Goal: Information Seeking & Learning: Learn about a topic

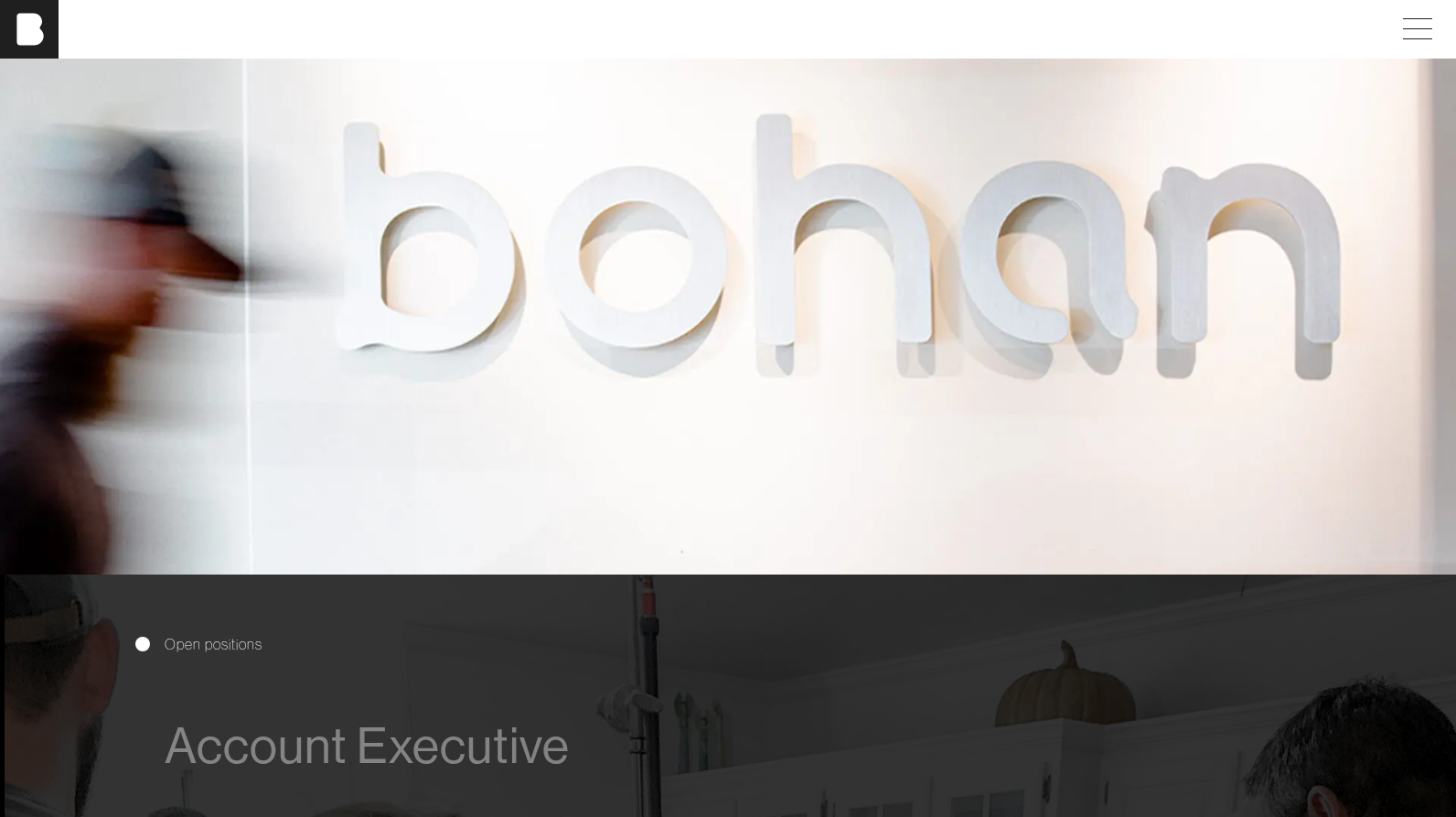
scroll to position [737, 0]
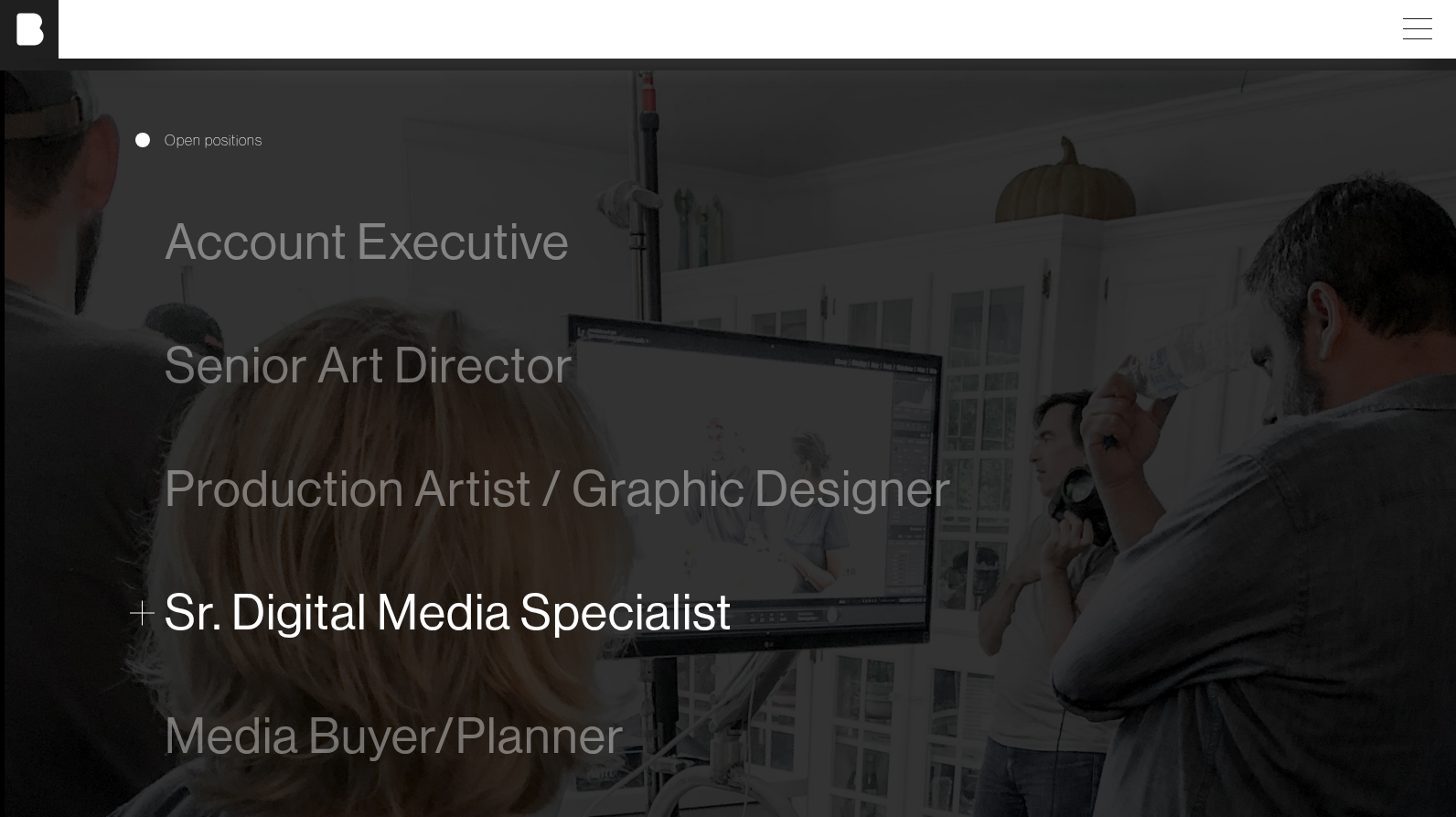
scroll to position [1001, 0]
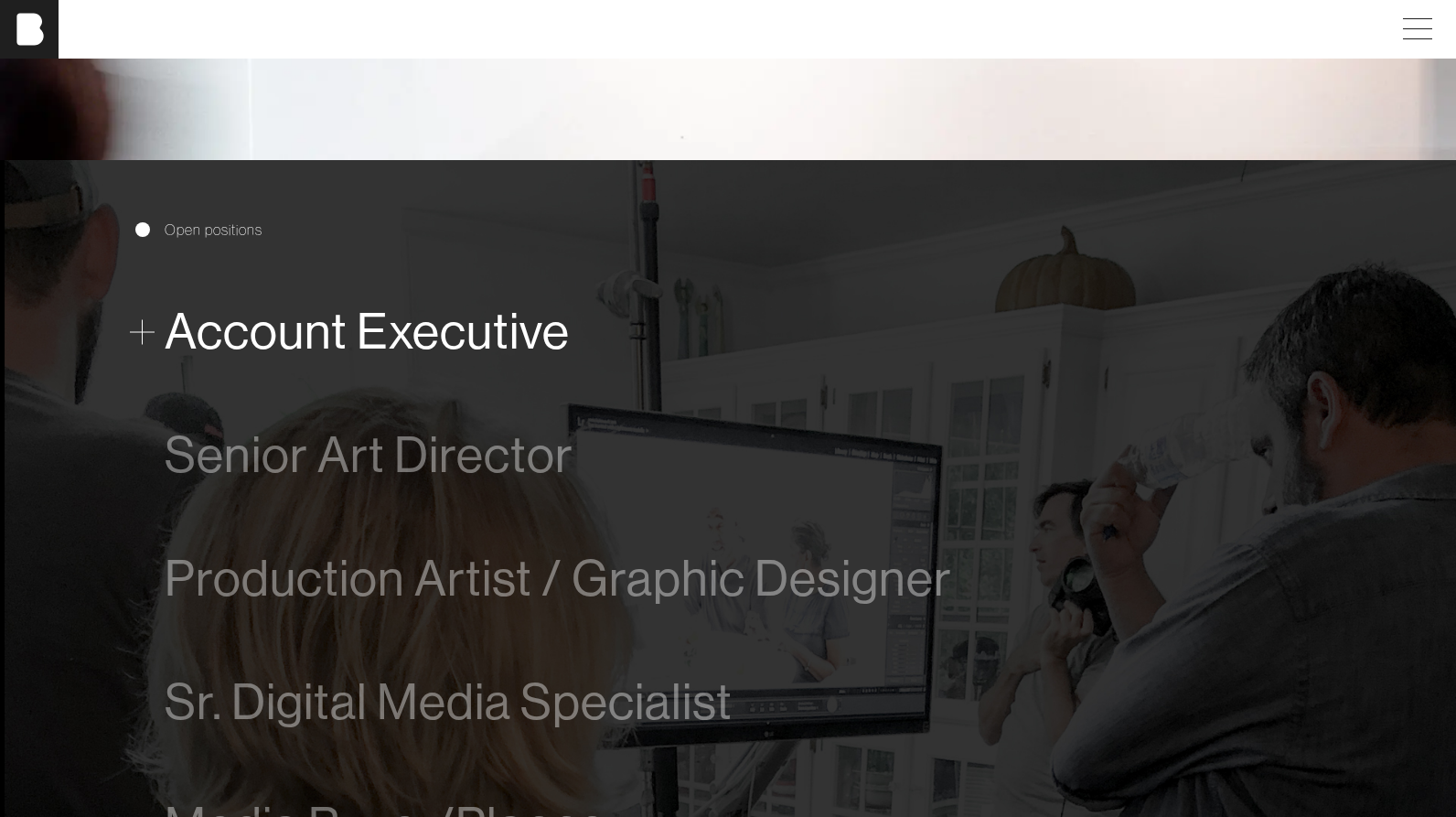
click at [290, 343] on span "Account Executive" at bounding box center [367, 331] width 406 height 56
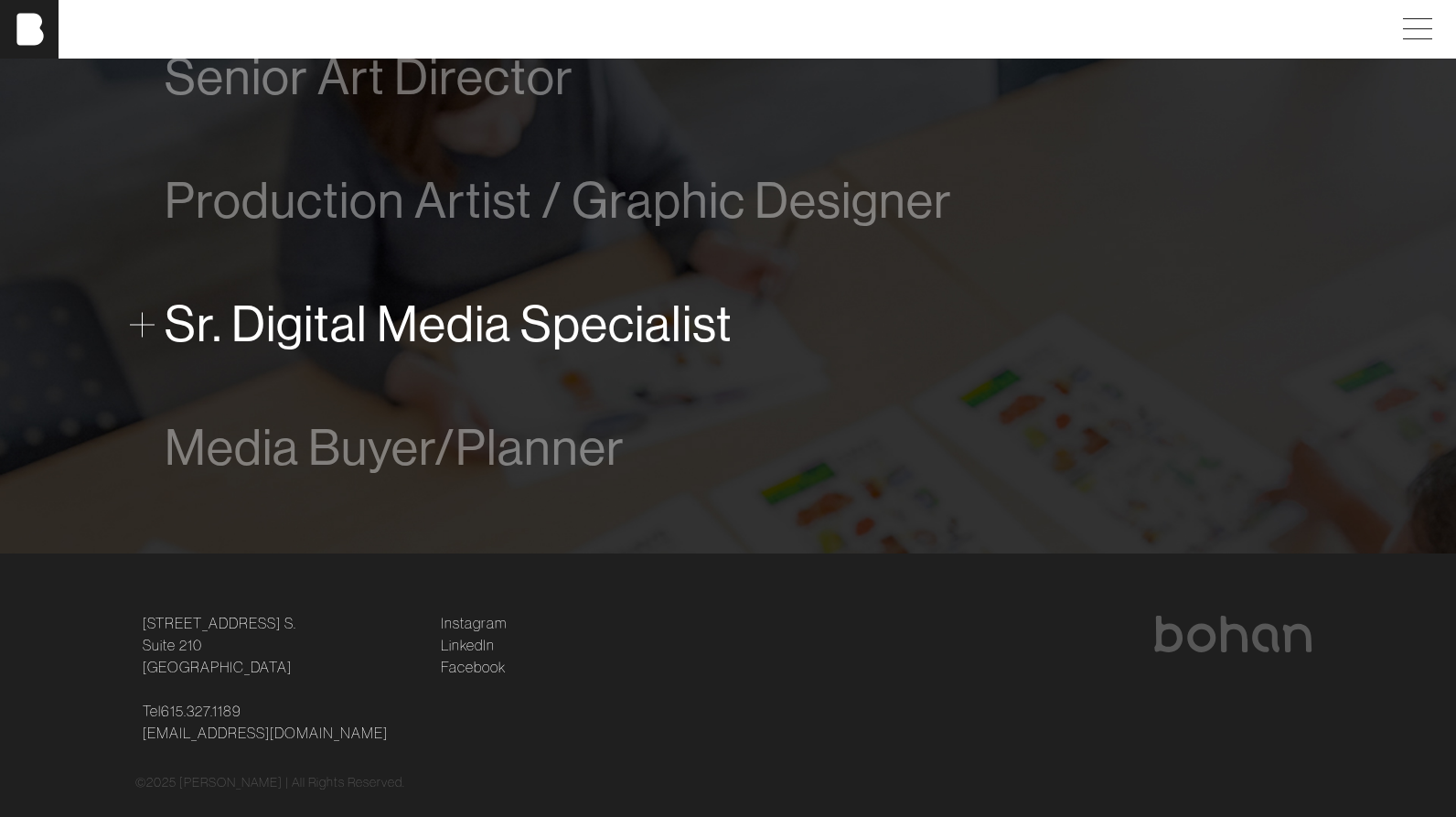
scroll to position [1464, 0]
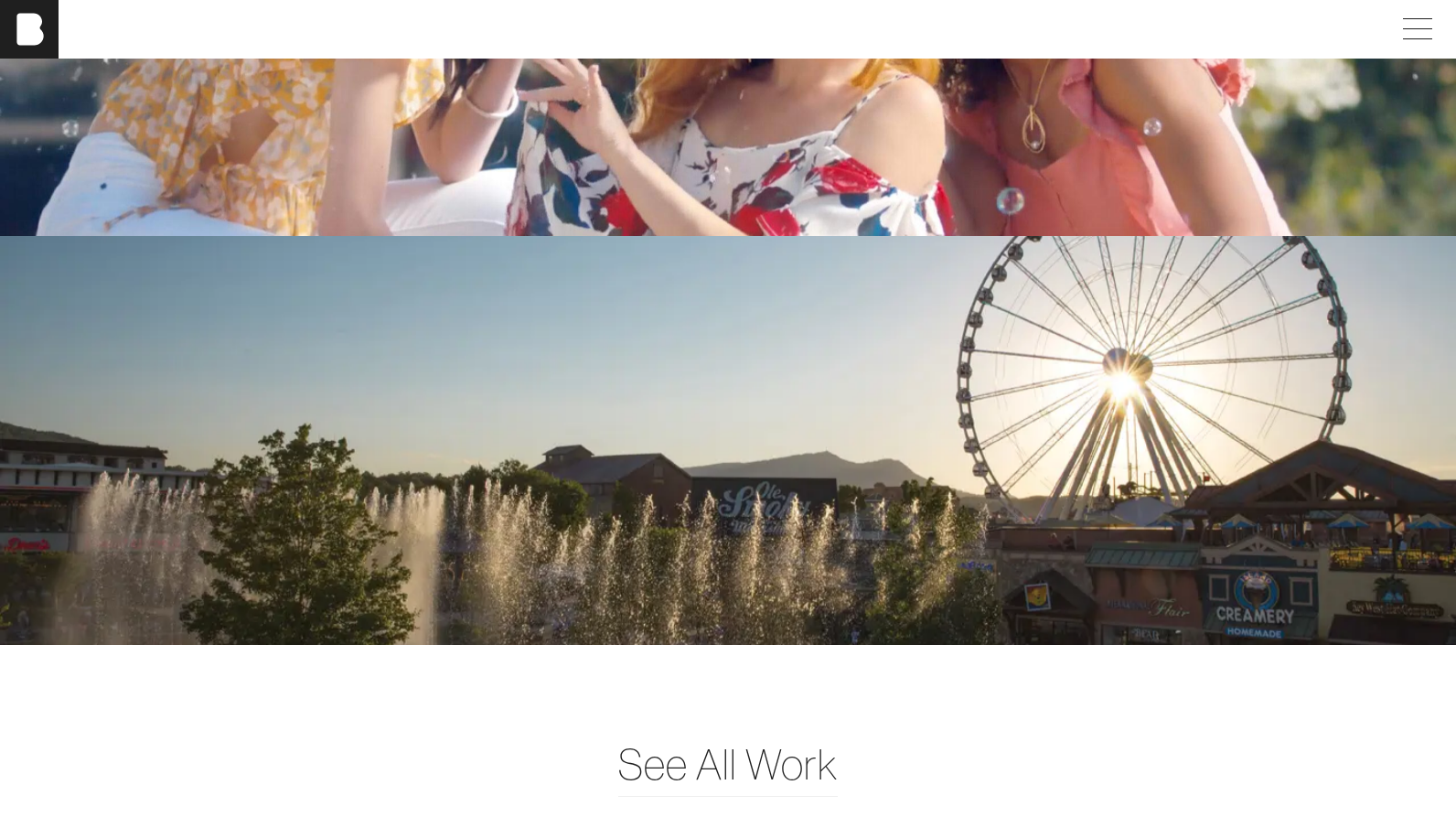
scroll to position [4421, 0]
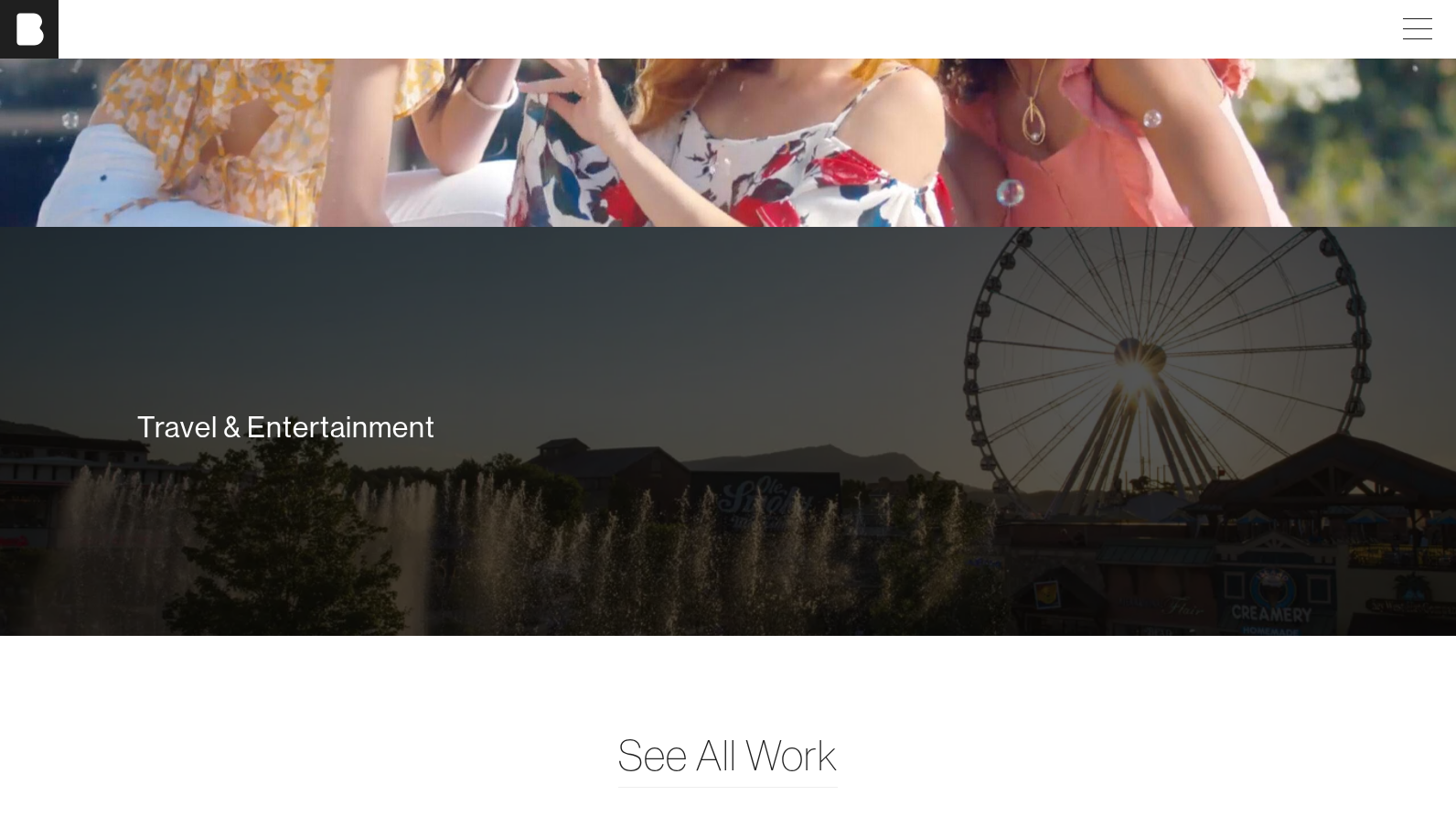
click at [531, 420] on div "Travel & Entertainment" at bounding box center [728, 426] width 1180 height 36
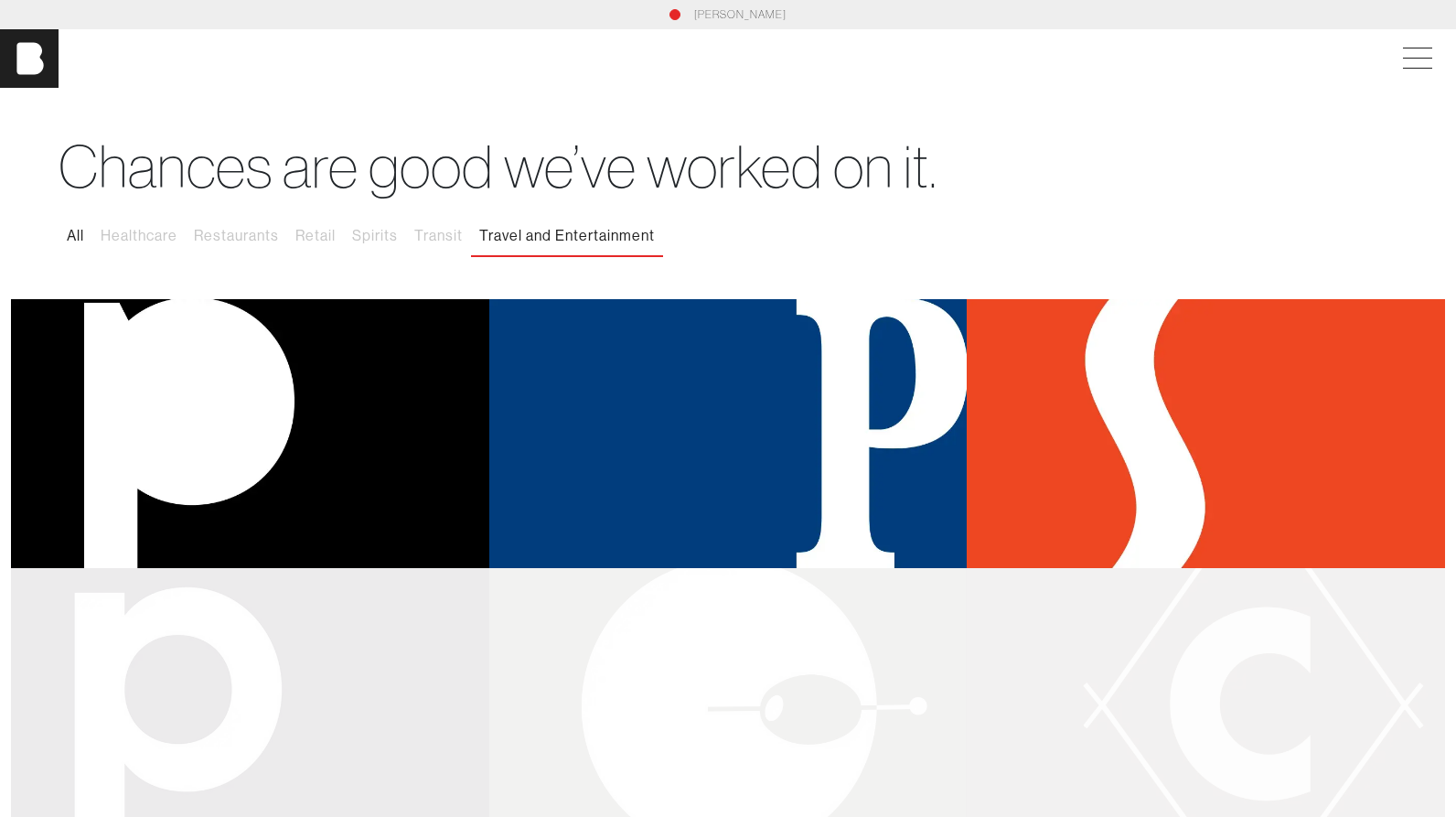
click at [64, 230] on button "All" at bounding box center [75, 236] width 33 height 38
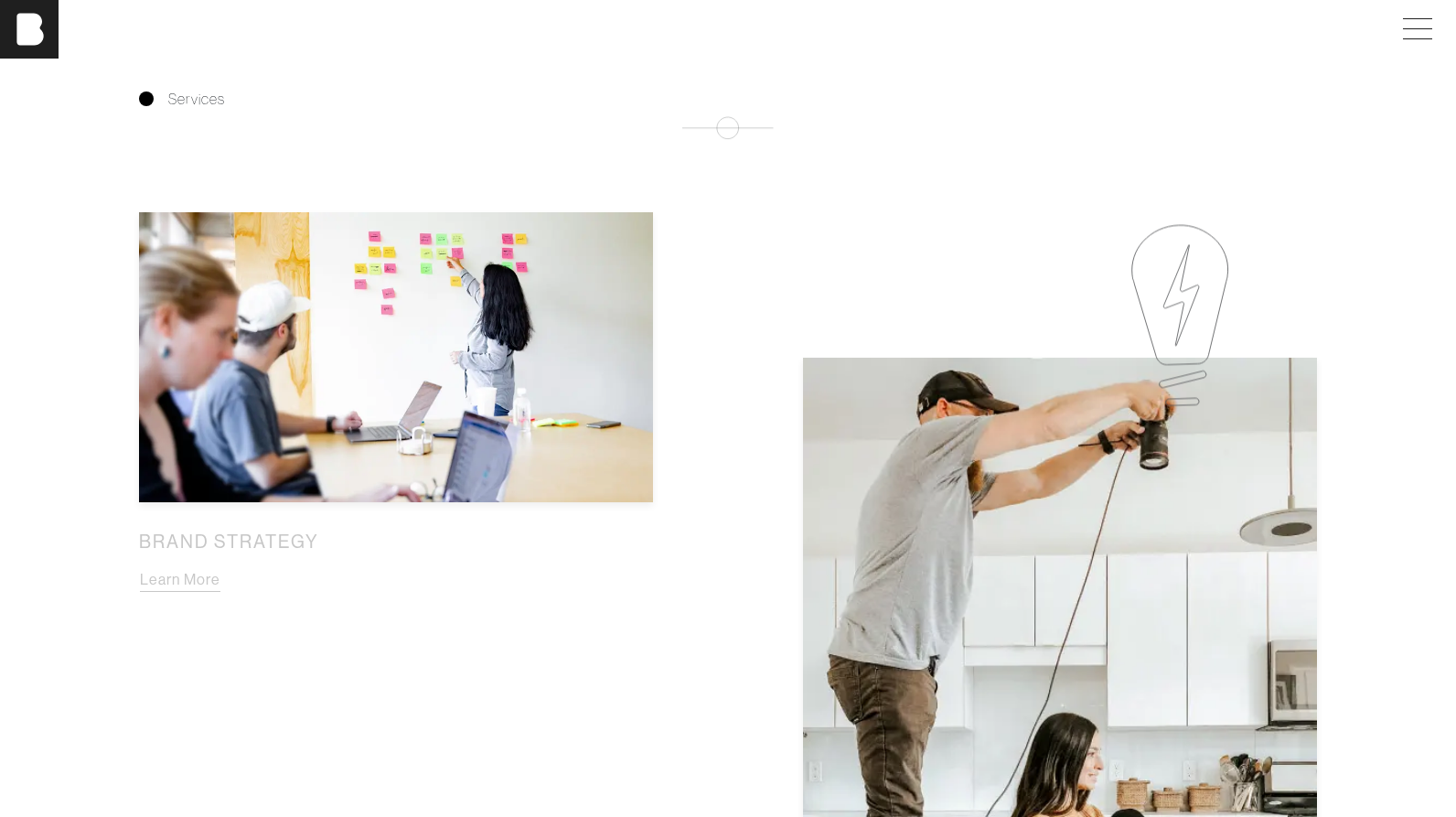
scroll to position [1306, 0]
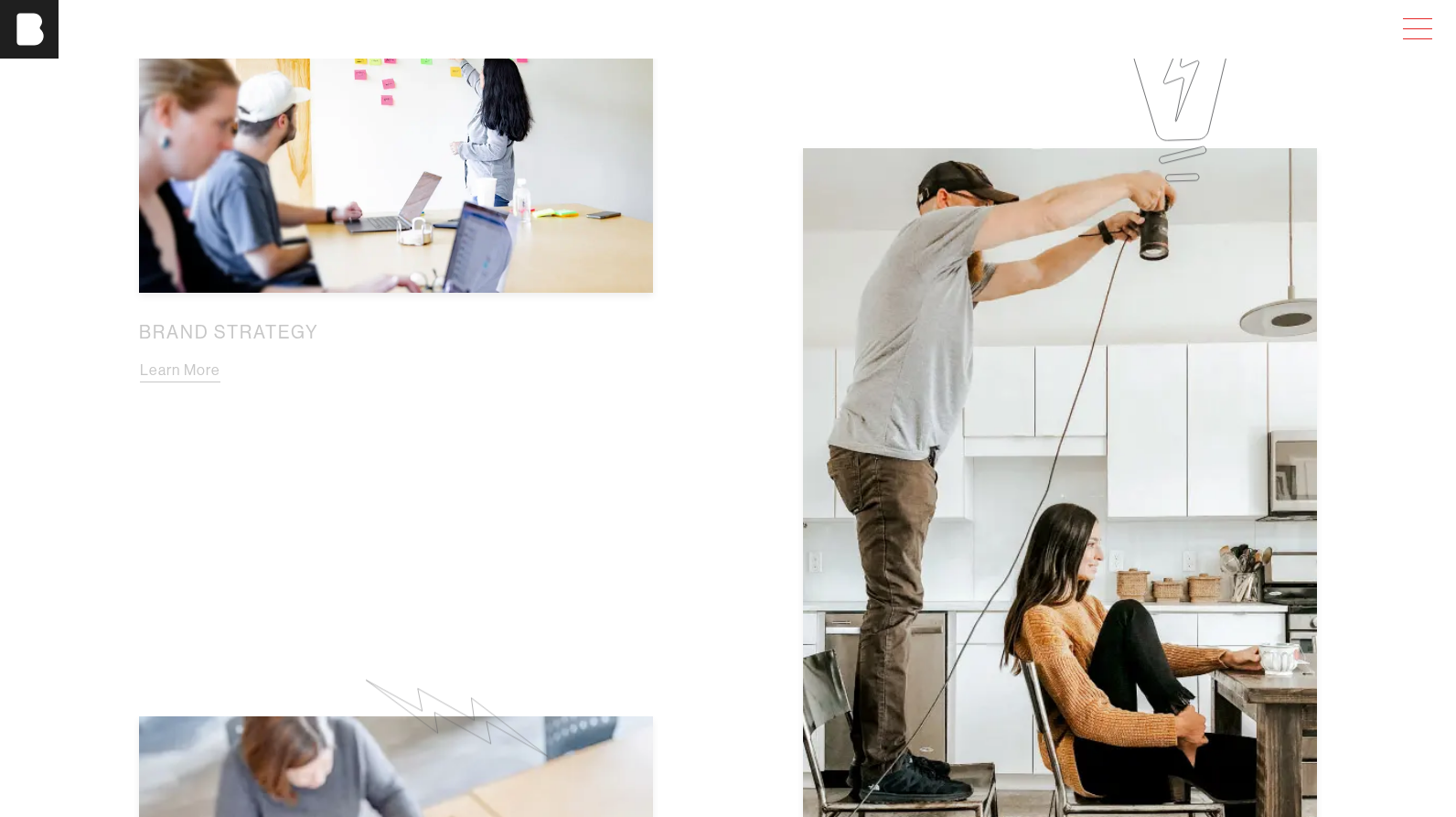
click at [1410, 20] on span at bounding box center [1413, 29] width 42 height 32
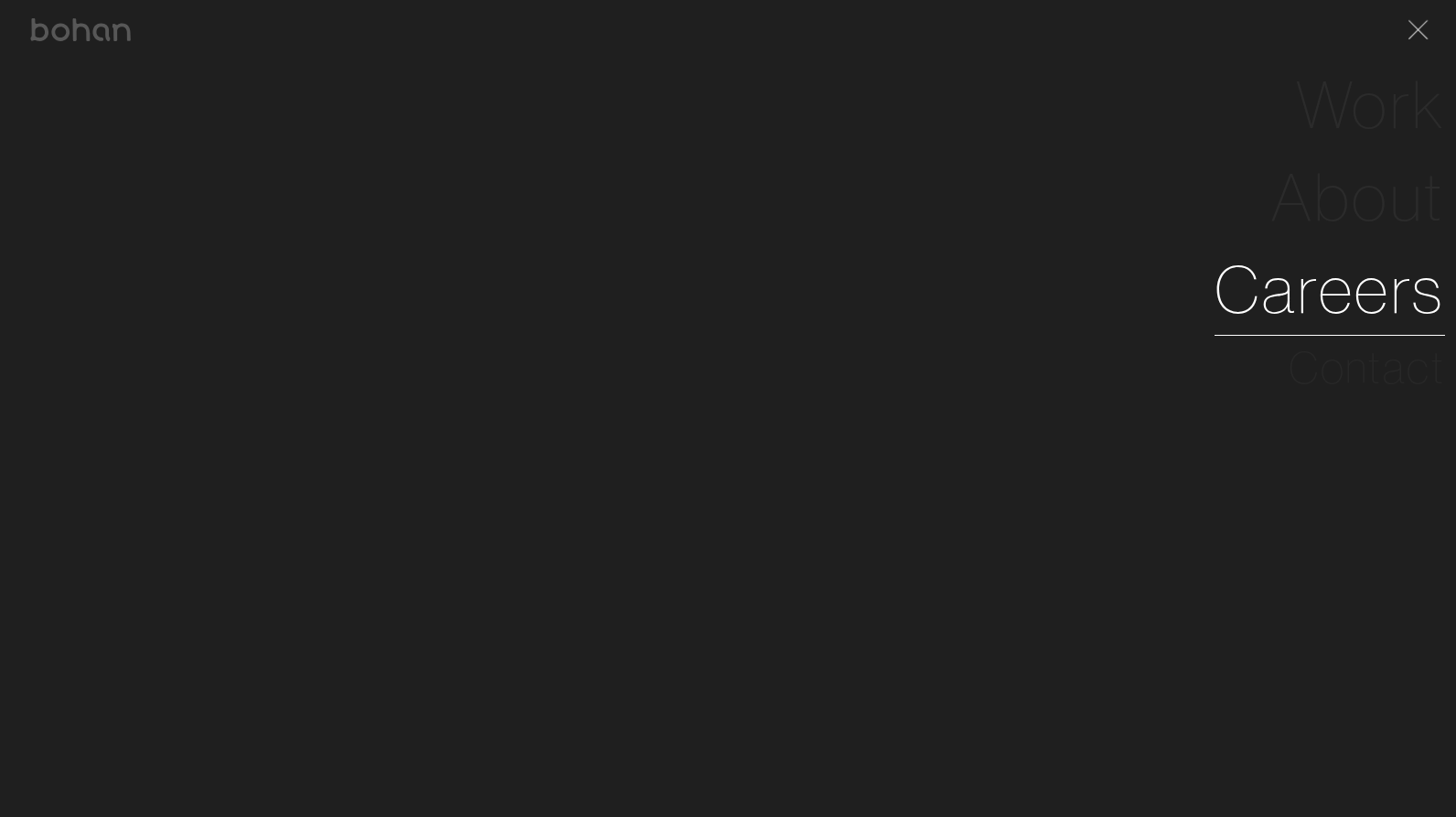
click at [1300, 273] on link "Careers" at bounding box center [1330, 290] width 230 height 93
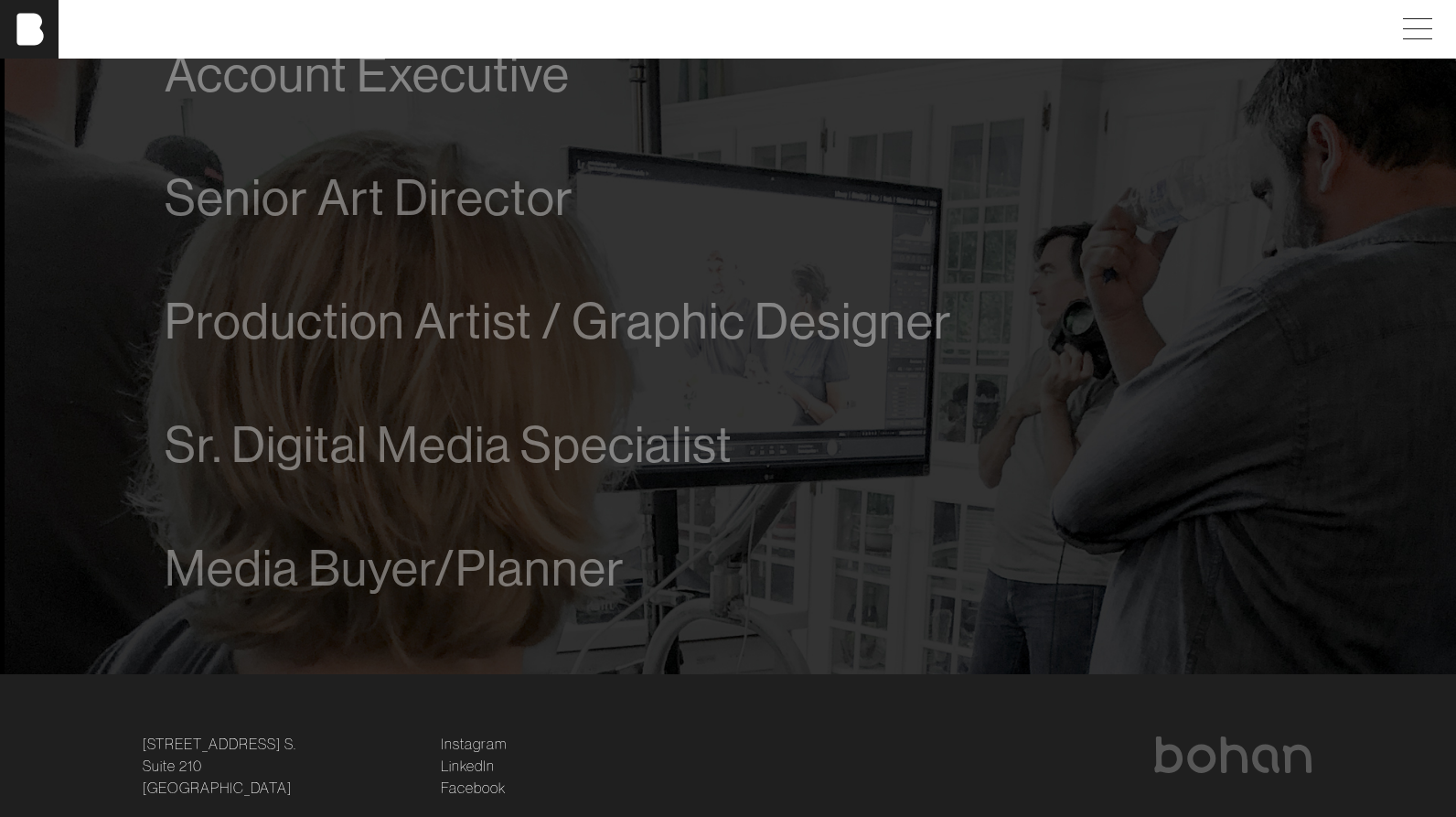
scroll to position [1184, 0]
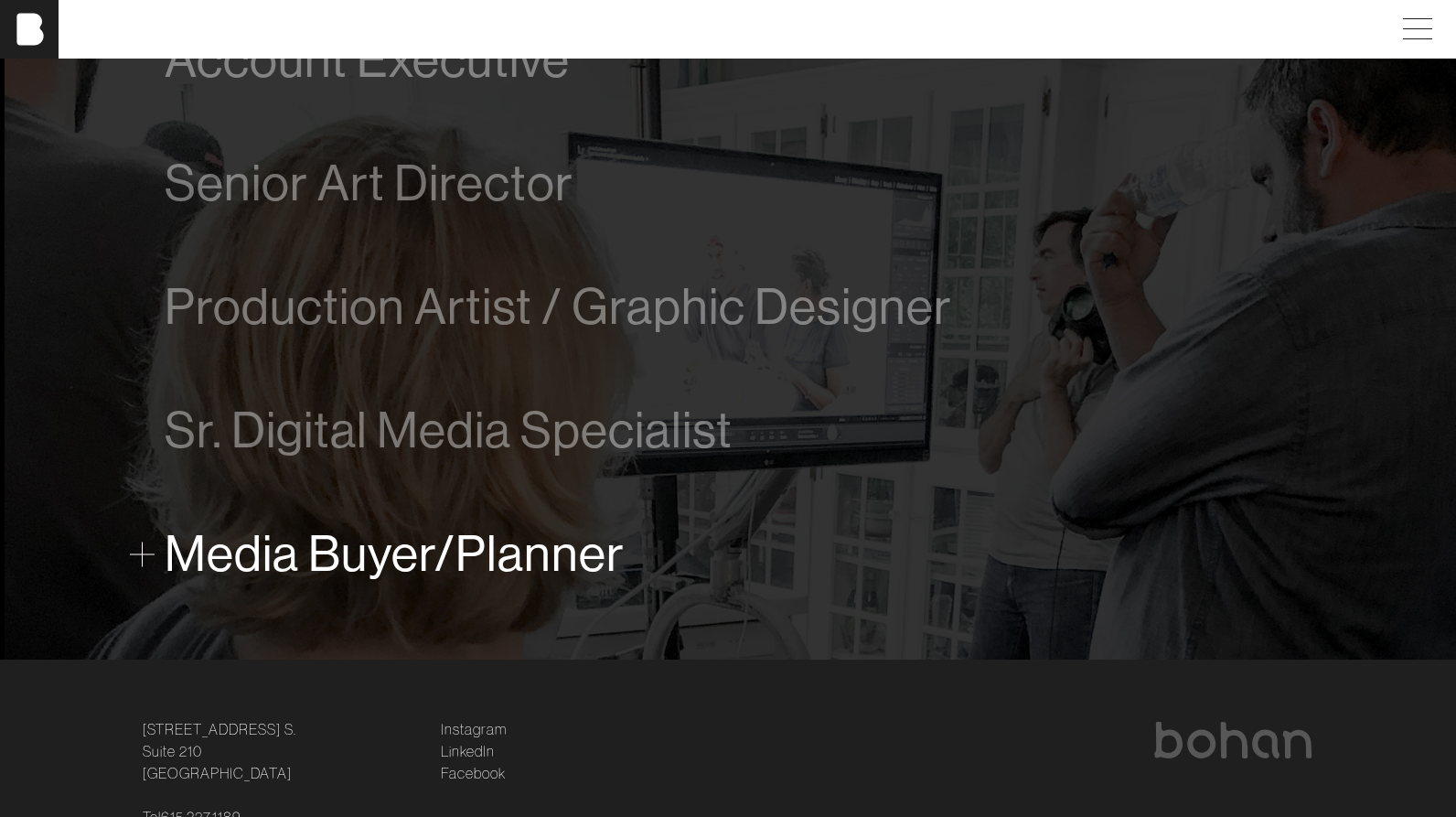
click at [541, 546] on span "Media Buyer/Planner" at bounding box center [394, 554] width 460 height 56
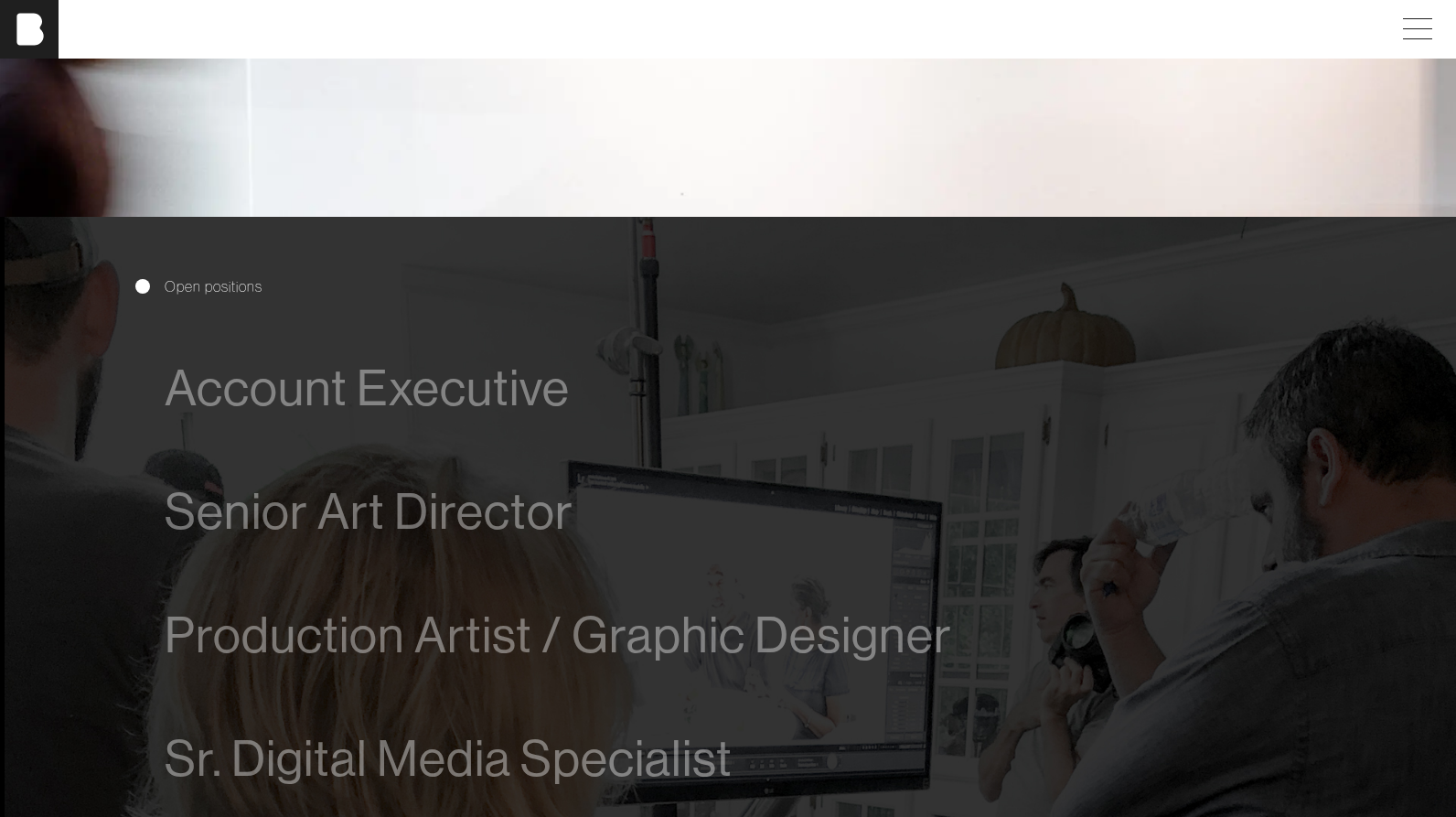
scroll to position [1028, 0]
